Goal: Task Accomplishment & Management: Use online tool/utility

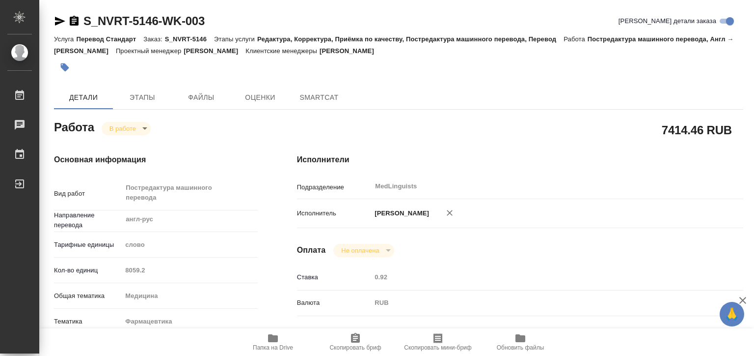
type textarea "x"
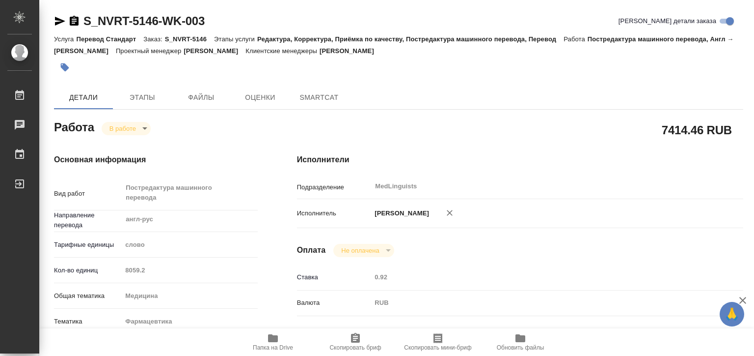
type textarea "x"
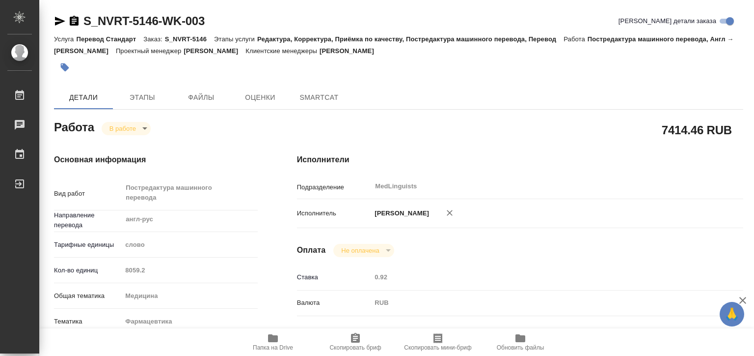
type textarea "x"
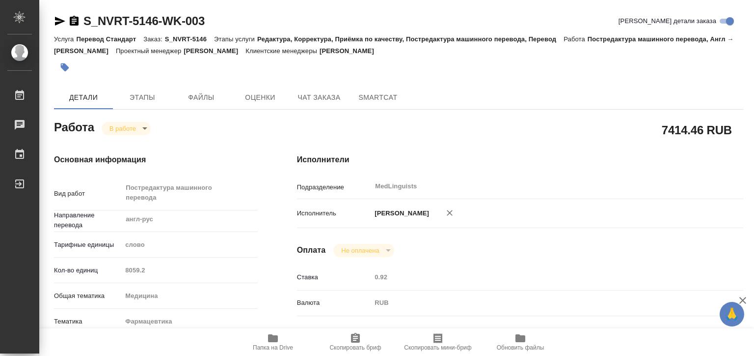
type textarea "x"
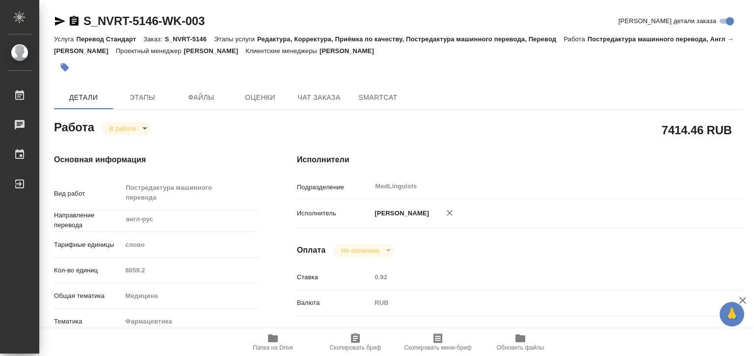
scroll to position [98, 0]
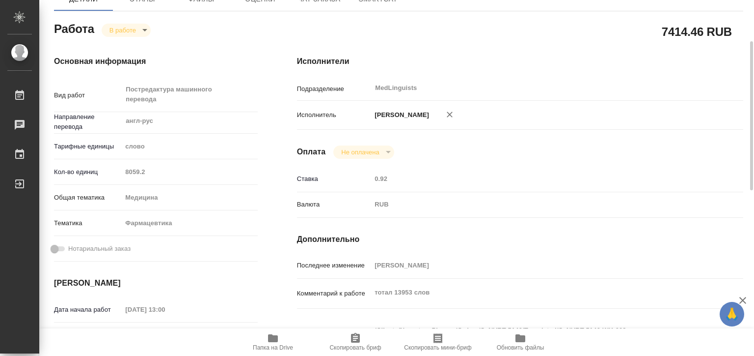
type textarea "x"
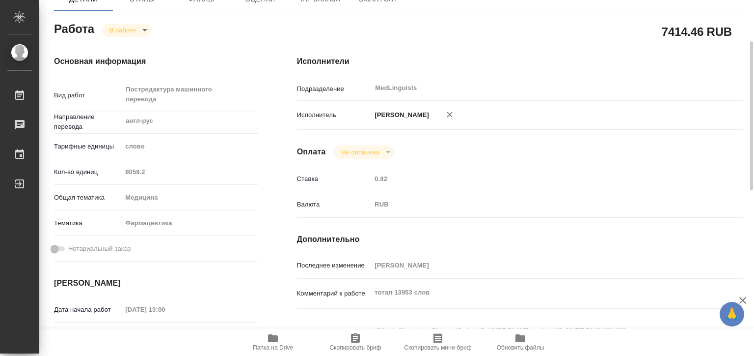
scroll to position [0, 0]
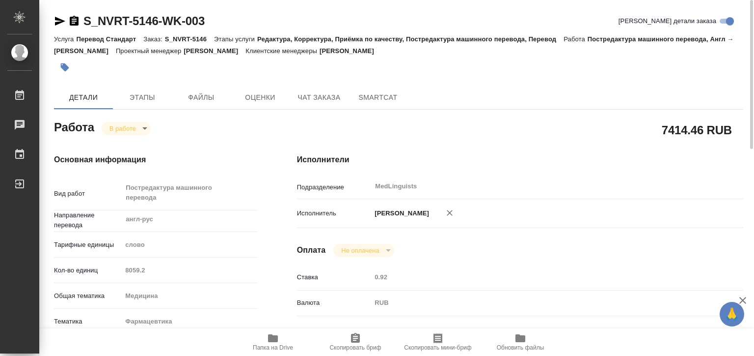
type textarea "x"
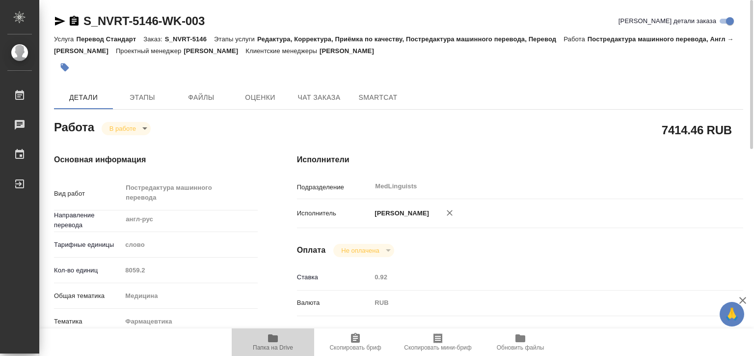
click at [262, 340] on span "Папка на Drive" at bounding box center [273, 341] width 71 height 19
type textarea "x"
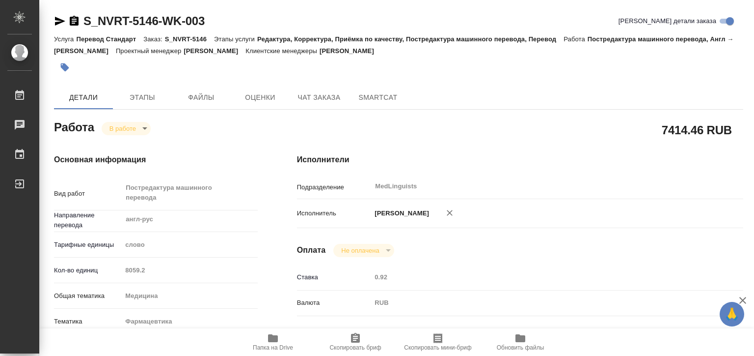
type textarea "x"
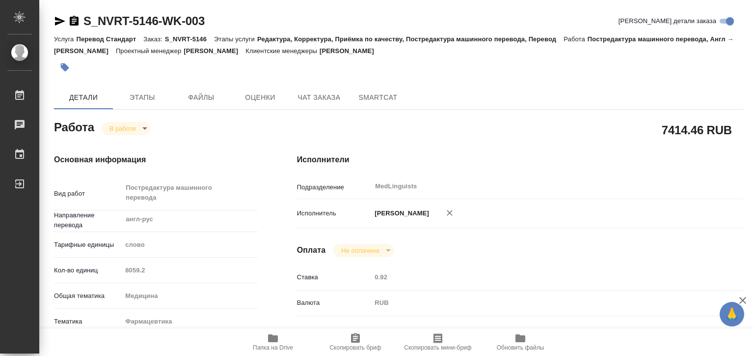
type textarea "x"
